Goal: Task Accomplishment & Management: Manage account settings

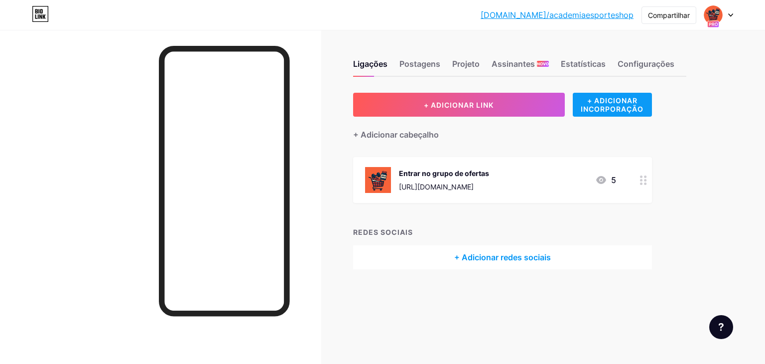
click at [624, 108] on font "+ ADICIONAR INCORPORAÇÃO" at bounding box center [612, 104] width 63 height 17
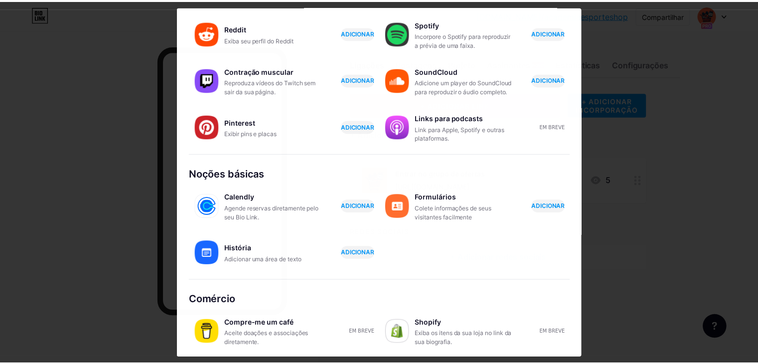
scroll to position [156, 0]
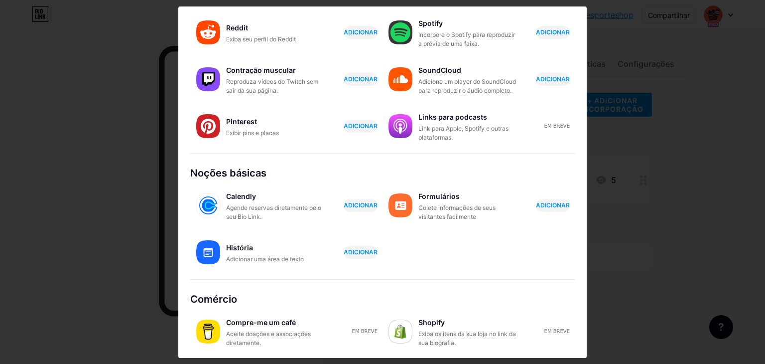
click at [649, 184] on div at bounding box center [382, 182] width 765 height 364
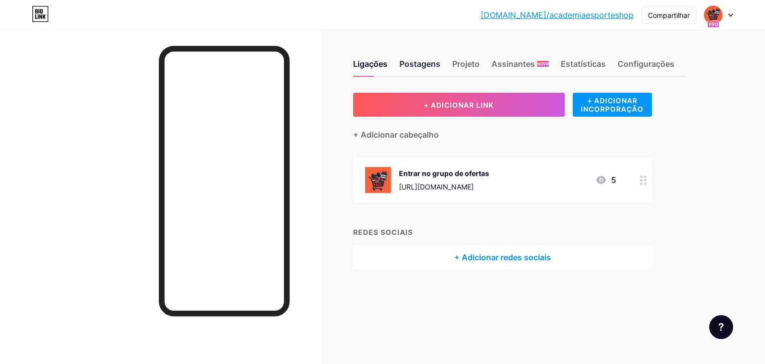
click at [414, 64] on font "Postagens" at bounding box center [419, 64] width 41 height 10
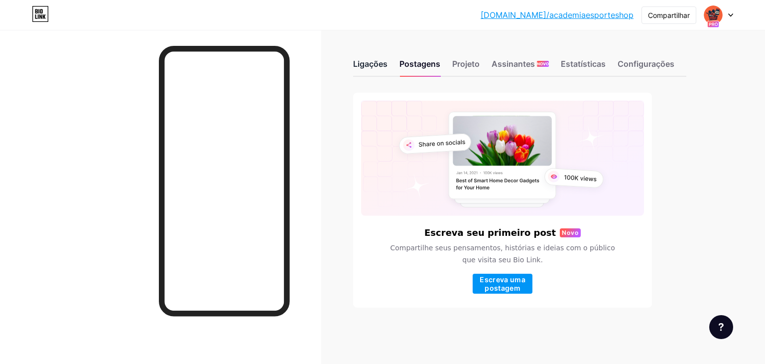
click at [377, 66] on font "Ligações" at bounding box center [370, 64] width 34 height 10
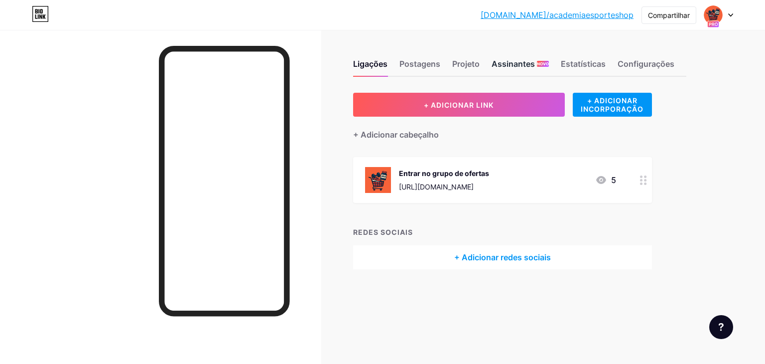
click at [524, 67] on font "Assinantes" at bounding box center [513, 64] width 43 height 10
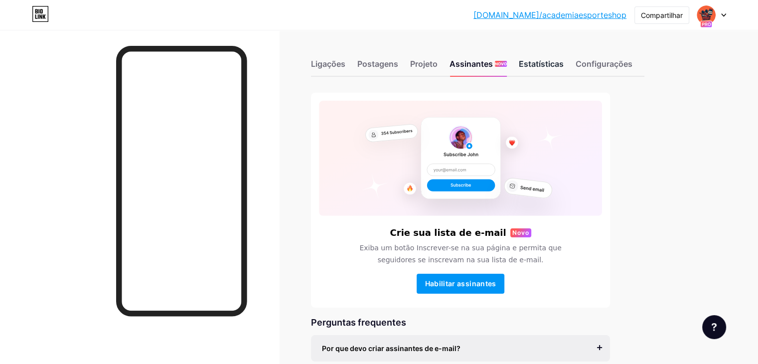
click at [563, 67] on font "Estatísticas" at bounding box center [541, 64] width 45 height 10
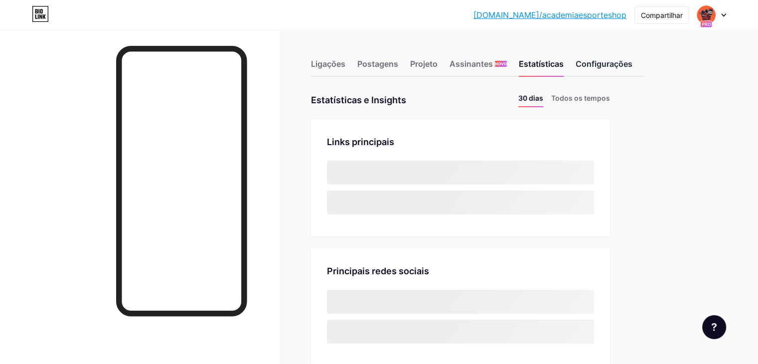
scroll to position [363, 757]
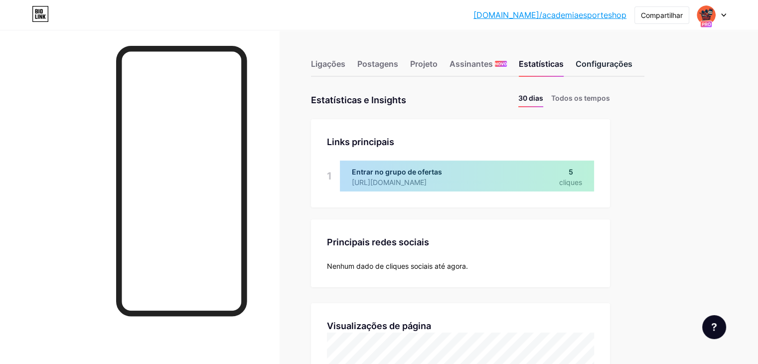
click at [632, 67] on font "Configurações" at bounding box center [603, 64] width 57 height 10
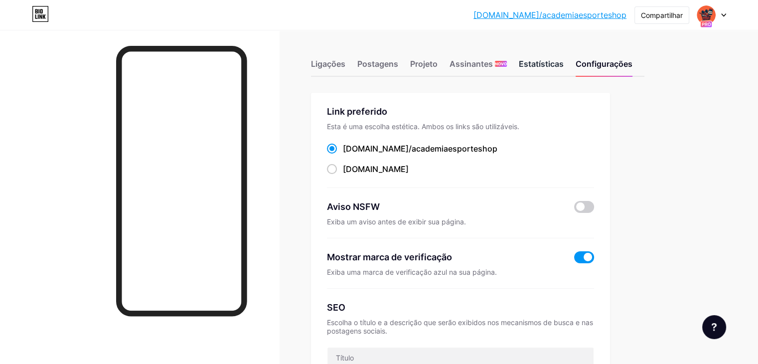
click at [563, 62] on font "Estatísticas" at bounding box center [541, 64] width 45 height 10
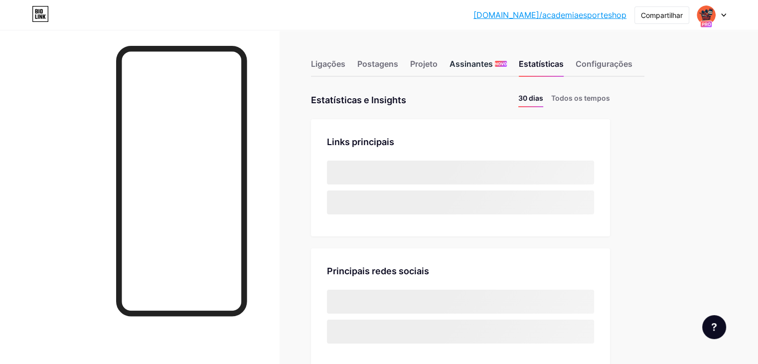
click at [493, 66] on font "Assinantes" at bounding box center [470, 64] width 43 height 10
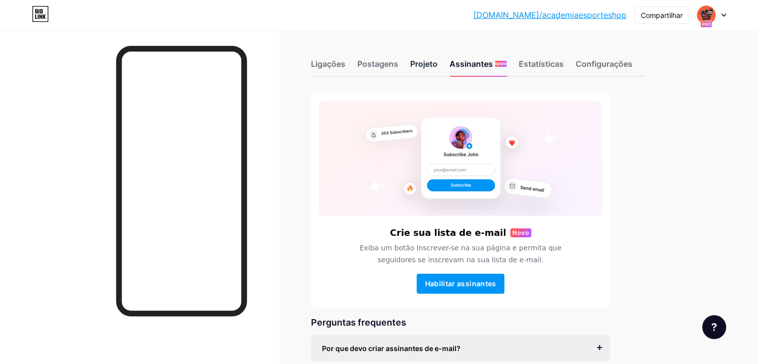
click at [437, 59] on font "Projeto" at bounding box center [423, 64] width 27 height 10
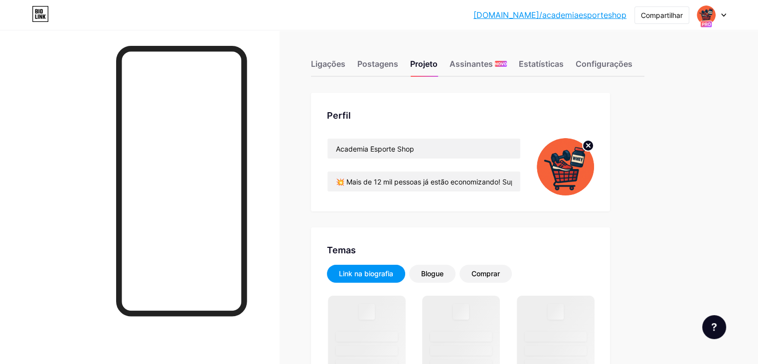
scroll to position [100, 0]
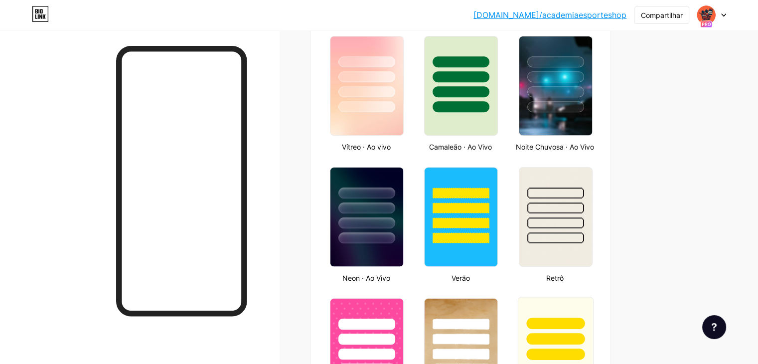
type input "#09253b"
type input "#f56139"
type input "#ffffff"
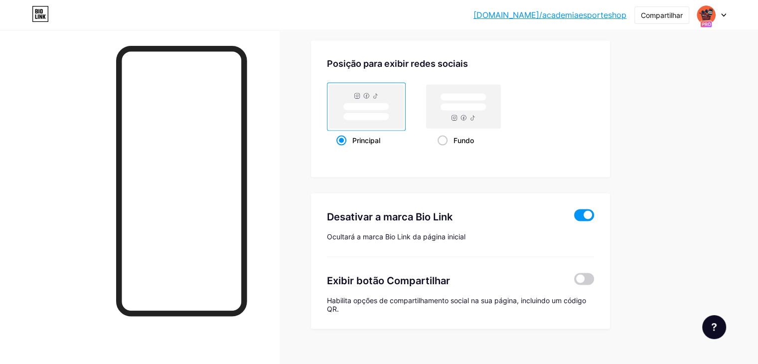
scroll to position [1980, 0]
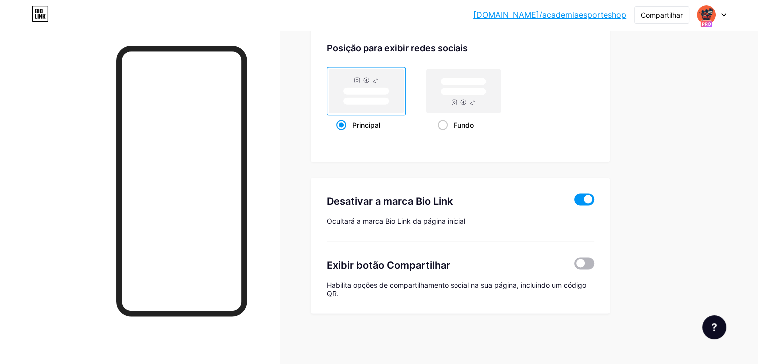
click at [594, 264] on span at bounding box center [584, 264] width 20 height 12
click at [574, 266] on input "checkbox" at bounding box center [574, 266] width 0 height 0
type input "#09253b"
type input "#ffffff"
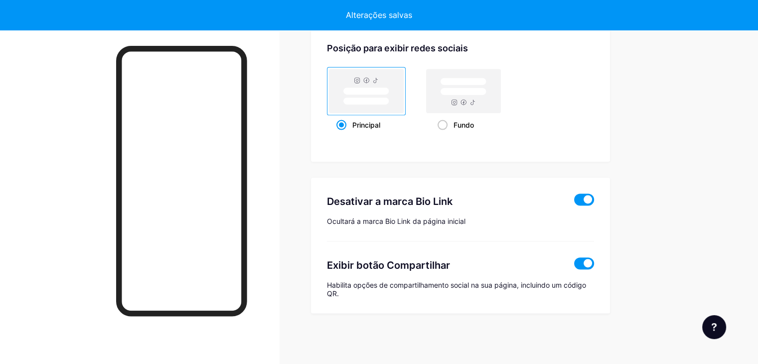
click at [594, 264] on span at bounding box center [584, 264] width 20 height 12
click at [574, 266] on input "checkbox" at bounding box center [574, 266] width 0 height 0
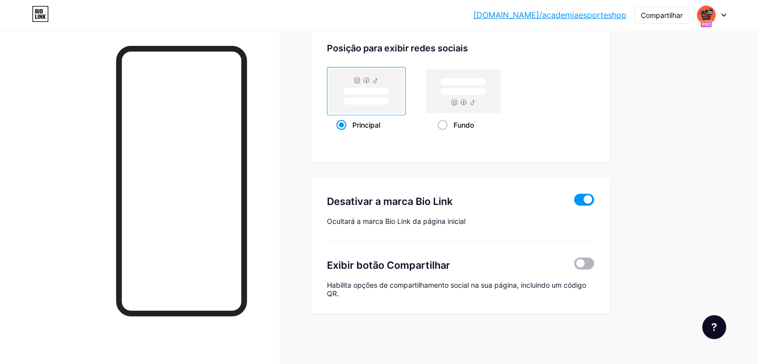
type input "#09253b"
type input "#ffffff"
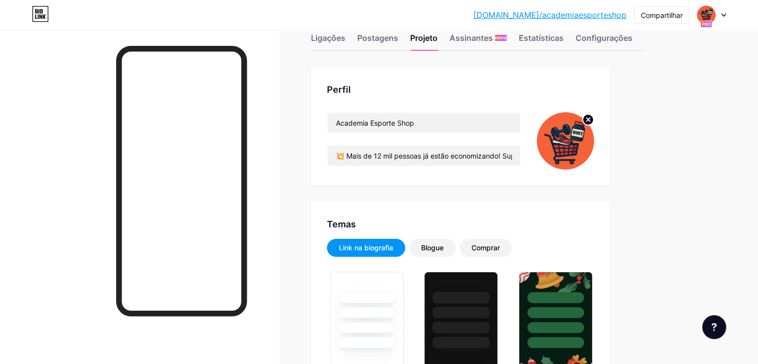
scroll to position [0, 0]
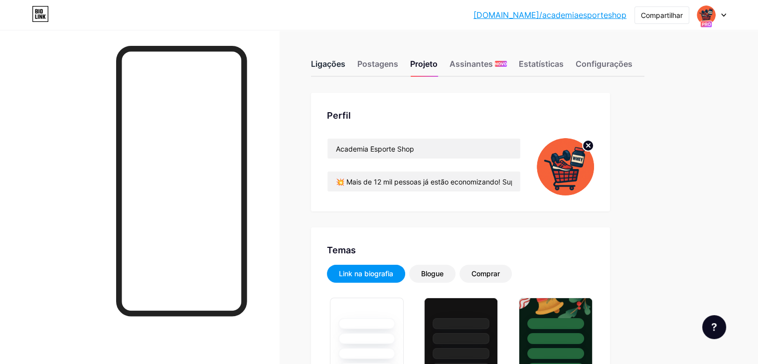
click at [345, 60] on font "Ligações" at bounding box center [328, 64] width 34 height 10
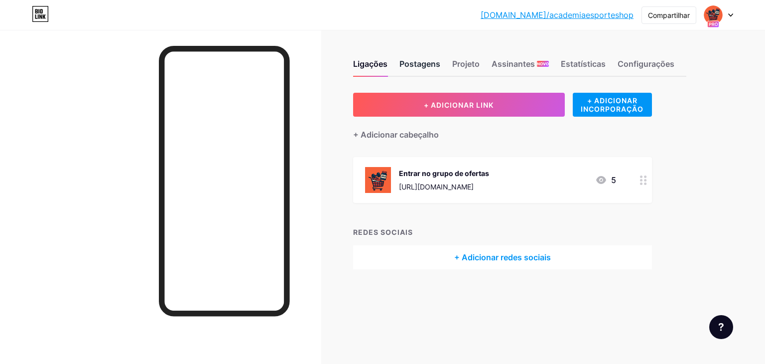
click at [416, 63] on font "Postagens" at bounding box center [419, 64] width 41 height 10
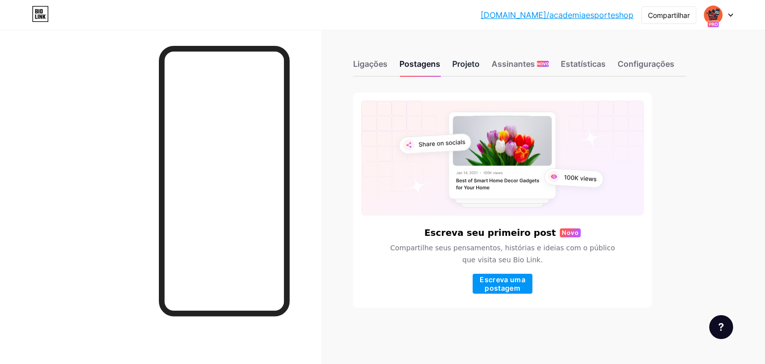
click at [462, 64] on font "Projeto" at bounding box center [465, 64] width 27 height 10
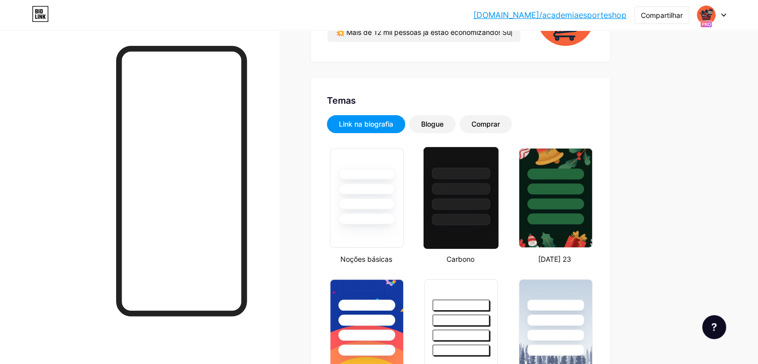
type input "#09253b"
type input "#f56139"
type input "#ffffff"
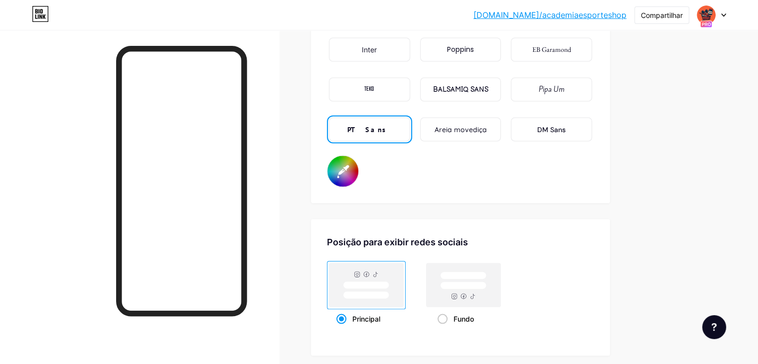
scroll to position [1582, 0]
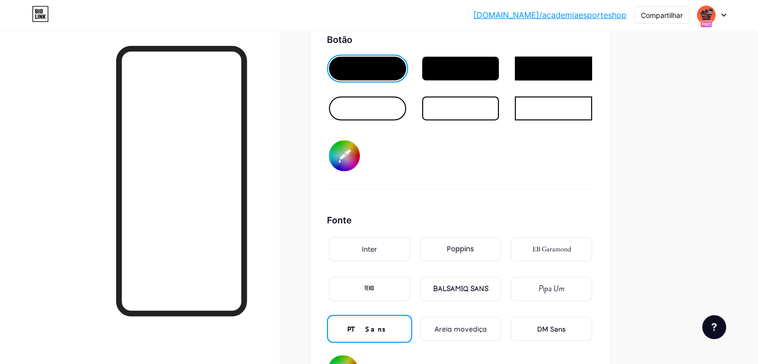
click at [592, 16] on font "[DOMAIN_NAME]/academiaesporteshop" at bounding box center [549, 15] width 153 height 10
click at [706, 17] on img at bounding box center [706, 15] width 16 height 16
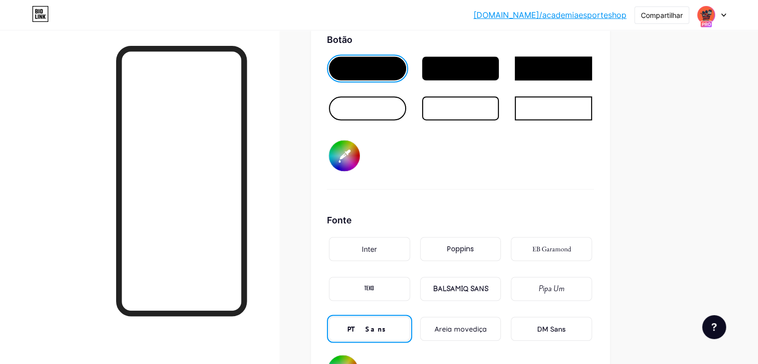
click at [703, 16] on img at bounding box center [706, 15] width 16 height 16
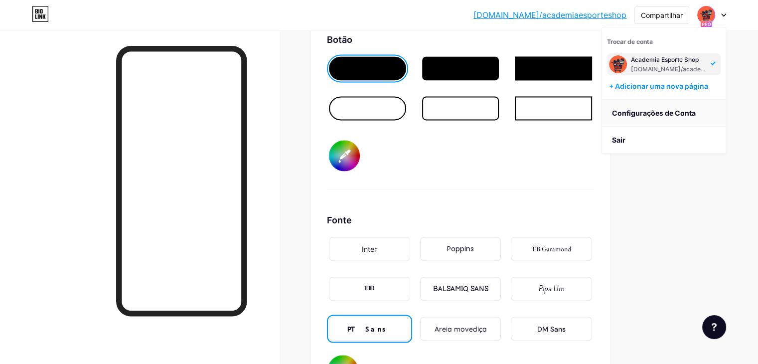
click at [679, 116] on font "Configurações de Conta" at bounding box center [654, 113] width 84 height 8
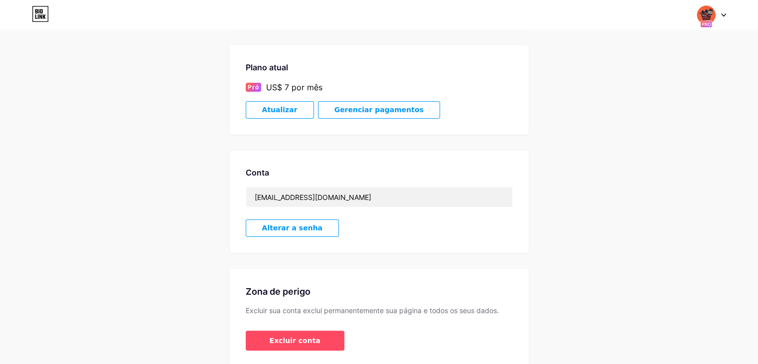
scroll to position [191, 0]
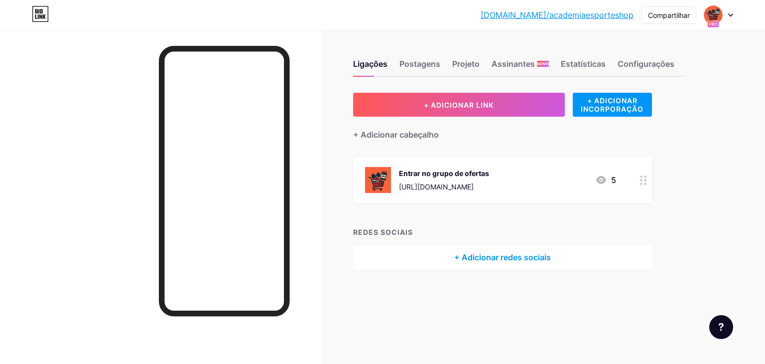
click at [647, 186] on div at bounding box center [643, 180] width 17 height 46
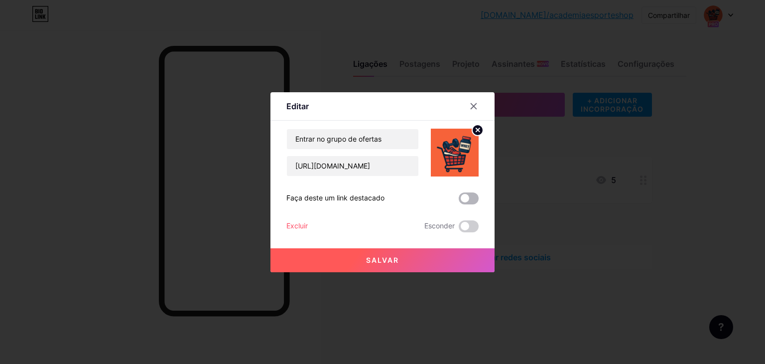
click at [465, 198] on span at bounding box center [469, 198] width 20 height 12
click at [459, 201] on input "checkbox" at bounding box center [459, 201] width 0 height 0
click at [466, 226] on span at bounding box center [469, 226] width 20 height 12
click at [459, 229] on input "checkbox" at bounding box center [459, 229] width 0 height 0
click at [466, 226] on span at bounding box center [469, 226] width 20 height 12
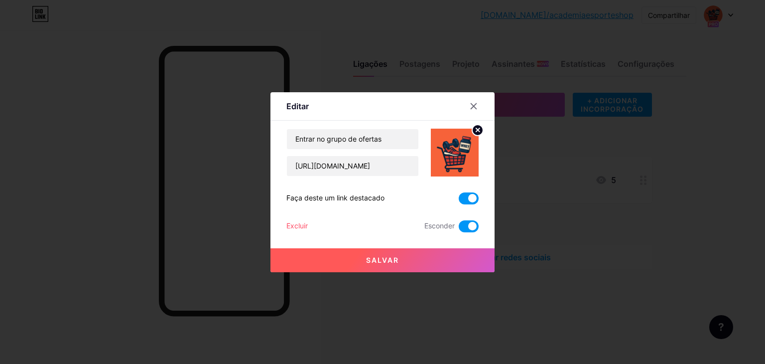
click at [459, 229] on input "checkbox" at bounding box center [459, 229] width 0 height 0
click at [381, 257] on font "Salvar" at bounding box center [382, 260] width 33 height 8
